Goal: Browse casually: Explore the website without a specific task or goal

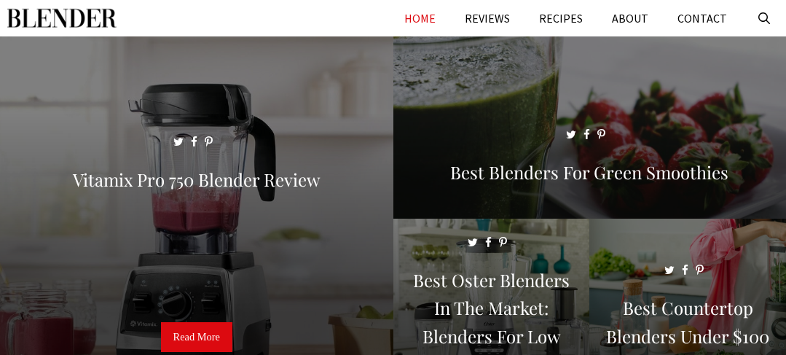
click at [421, 20] on link "HOME" at bounding box center [420, 18] width 60 height 36
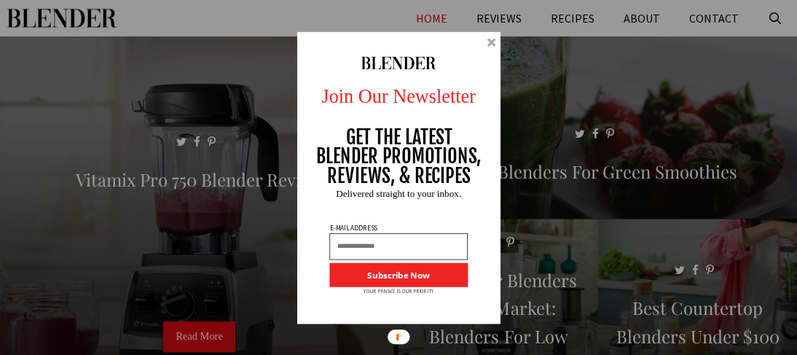
click at [556, 94] on div "Join Our Newsletter GET THE LATEST BLENDER PROMOTIONS, REVIEWS, & RECIPES Subsc…" at bounding box center [398, 177] width 797 height 355
click at [489, 41] on div at bounding box center [491, 42] width 9 height 9
